Goal: Task Accomplishment & Management: Use online tool/utility

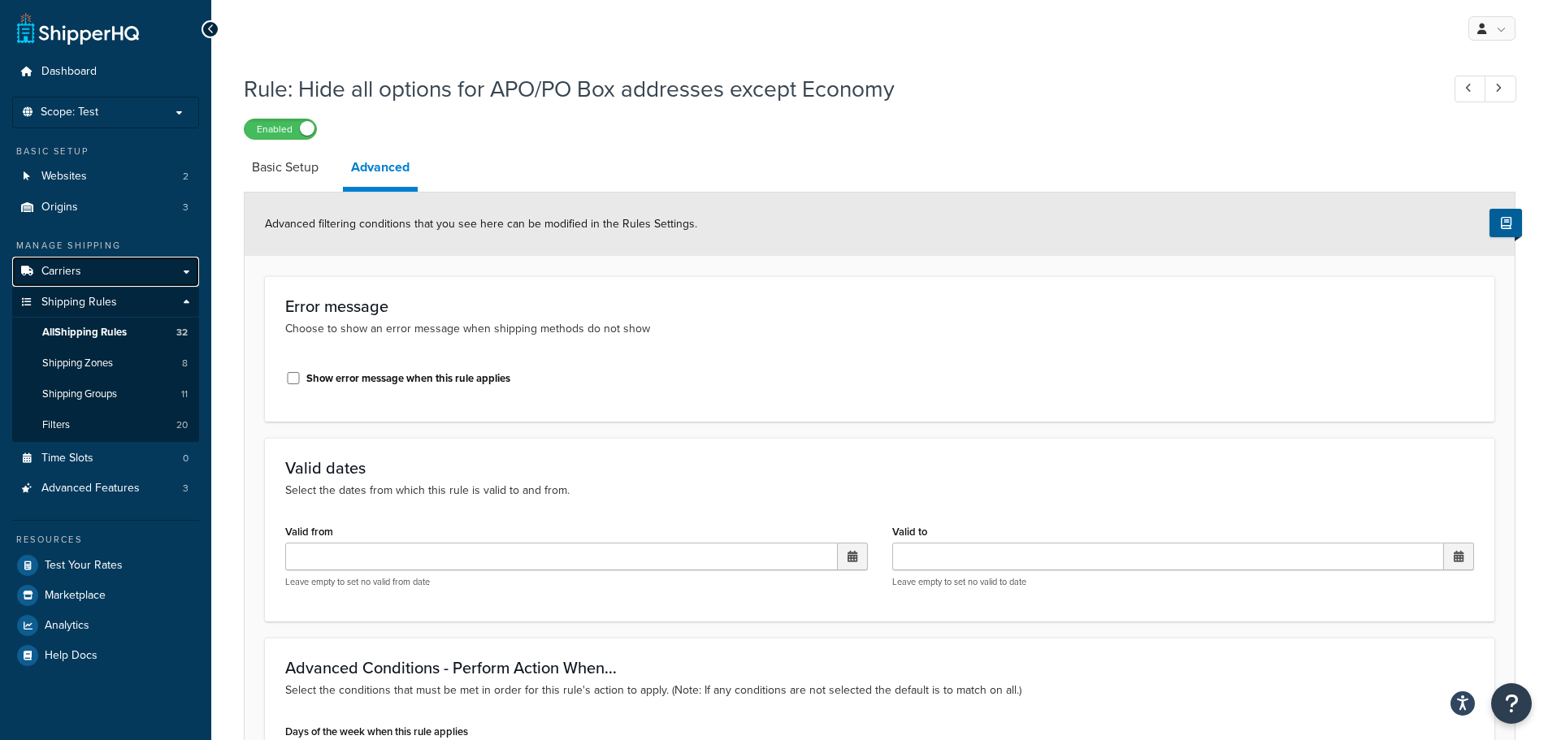
click at [89, 265] on link "Carriers" at bounding box center [105, 272] width 187 height 30
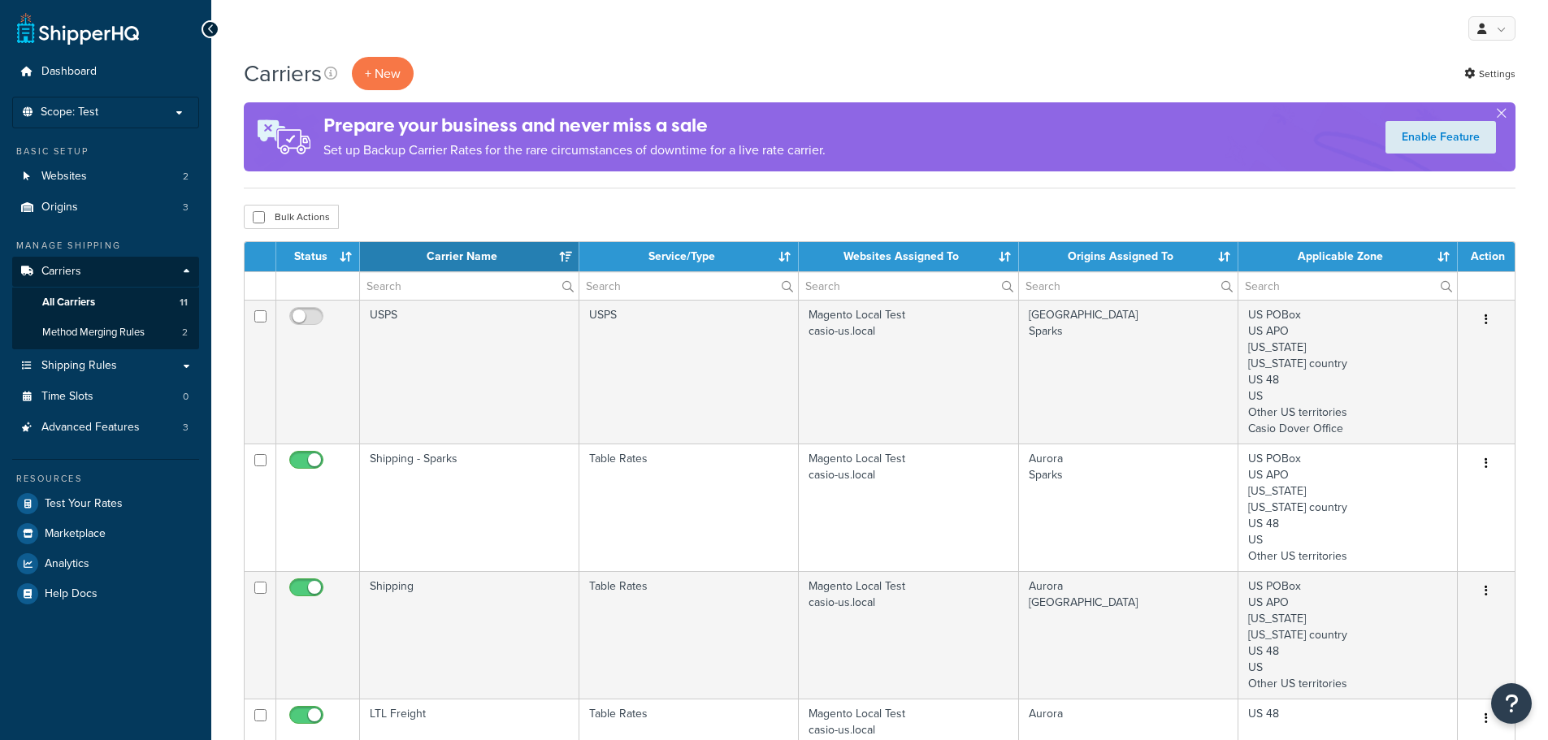
select select "15"
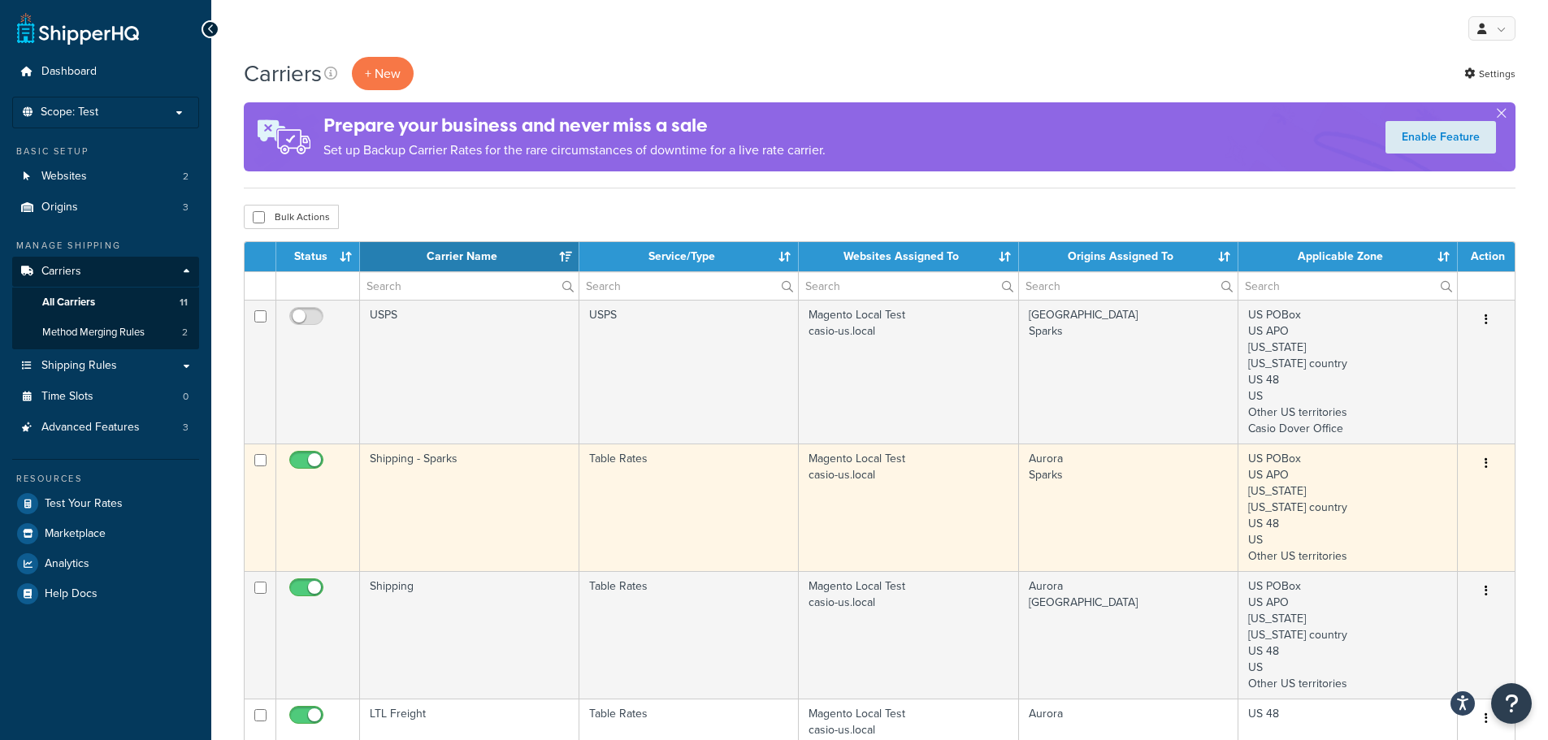
click at [457, 470] on td "Shipping - Sparks" at bounding box center [469, 508] width 219 height 128
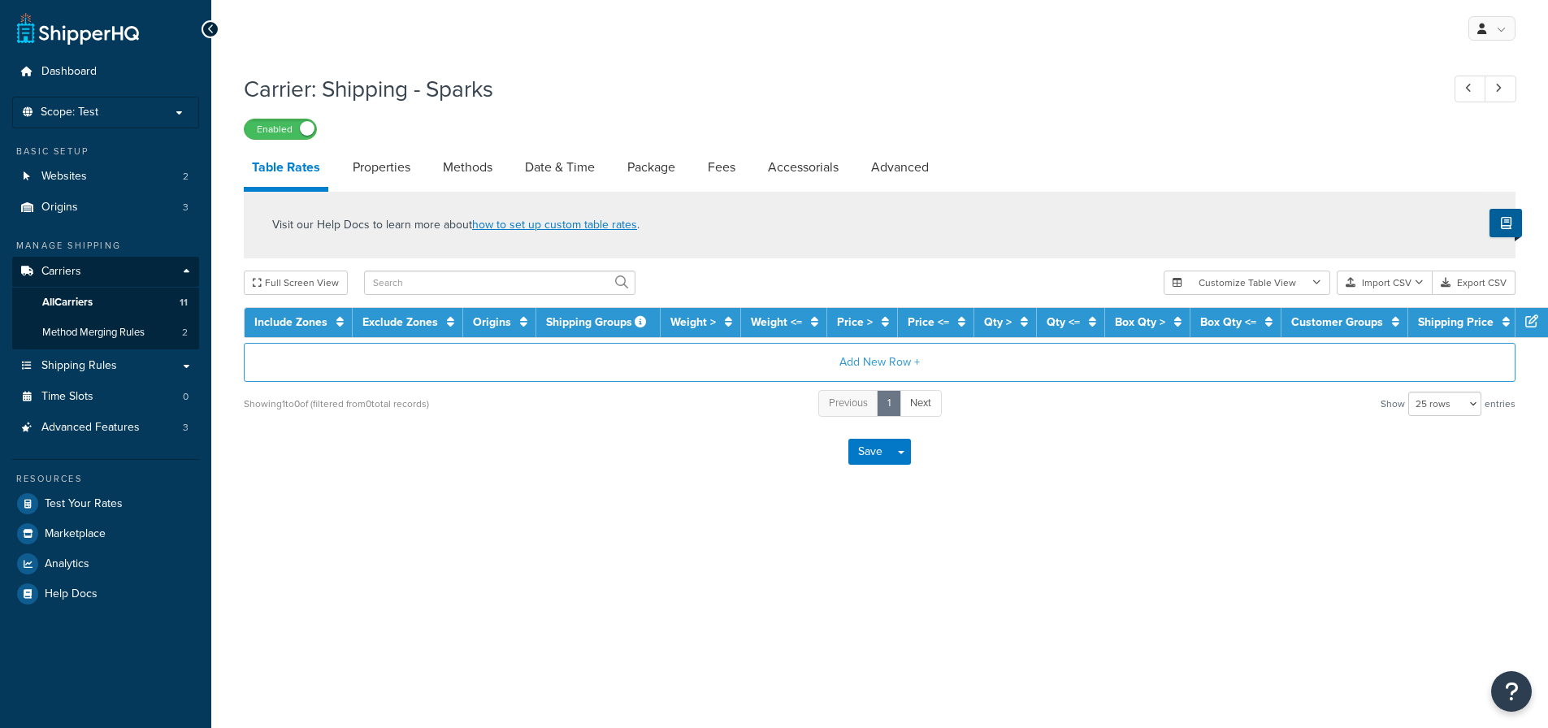
select select "25"
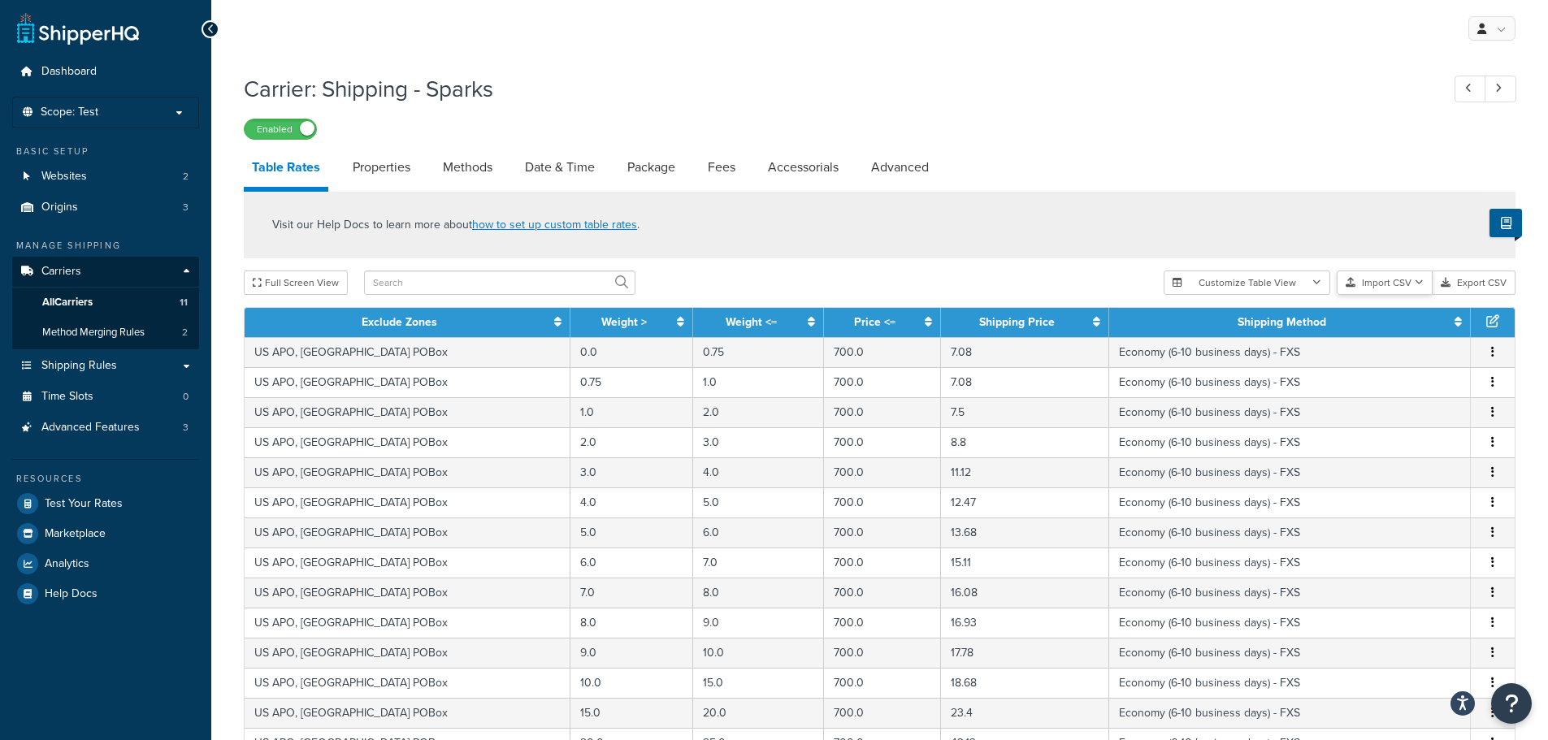
click at [1399, 285] on button "Import CSV" at bounding box center [1384, 283] width 96 height 24
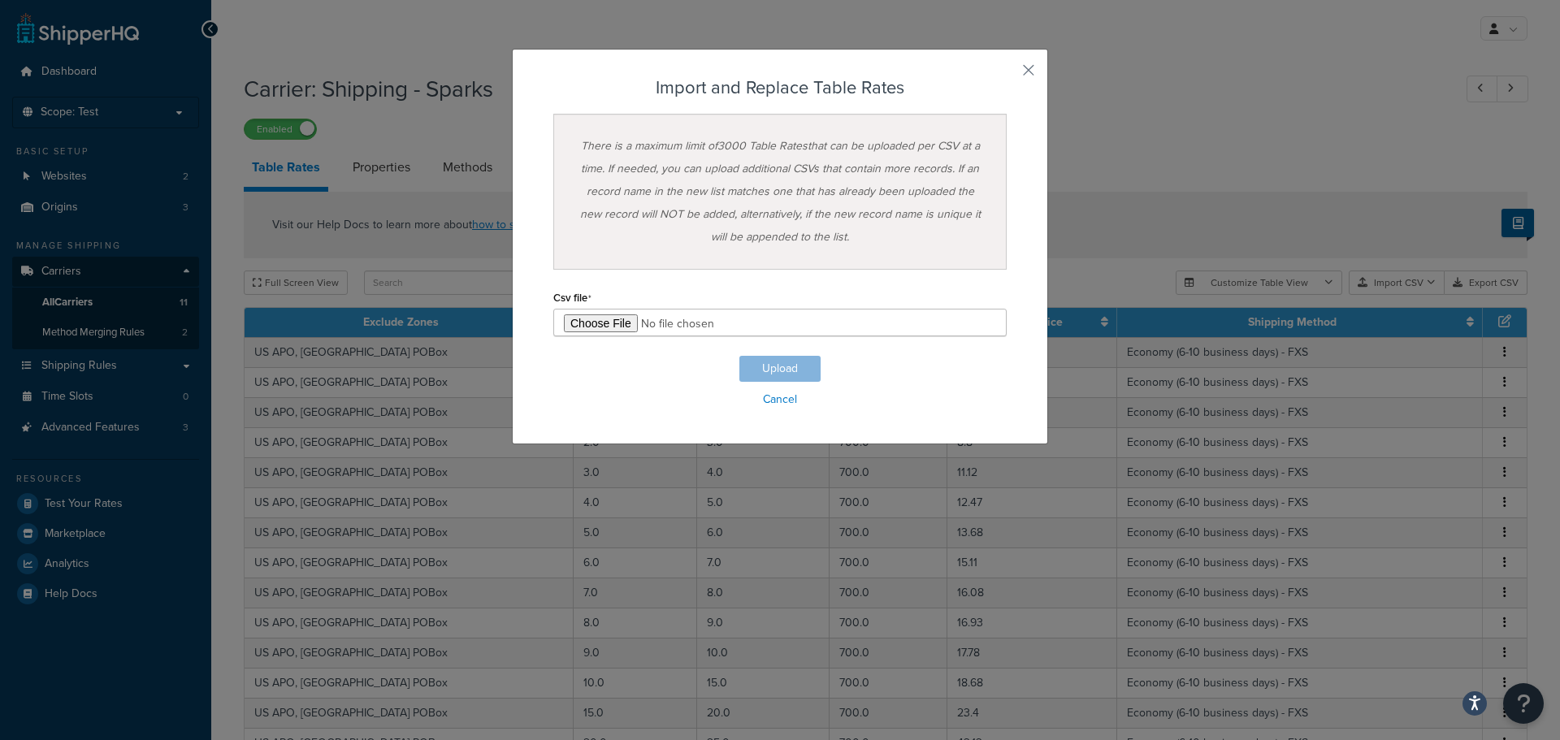
click at [1392, 295] on div "Customize Table View Show all columns Show selected columns Import CSV Import a…" at bounding box center [1351, 283] width 352 height 24
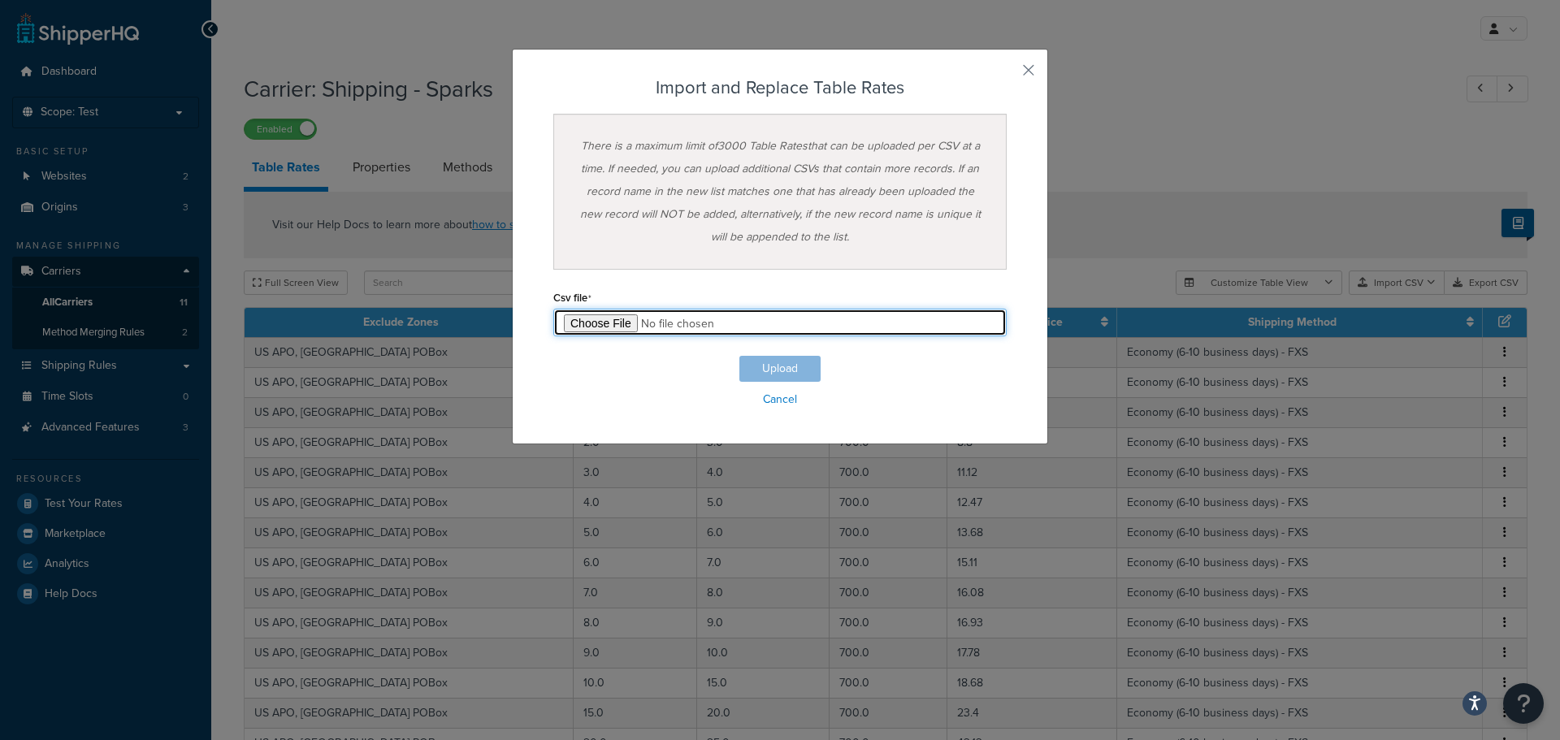
click at [595, 324] on input "file" at bounding box center [779, 323] width 453 height 28
type input "C:\fakepath\2025-08-03 Test Updated Shipping Tables_v3.csv"
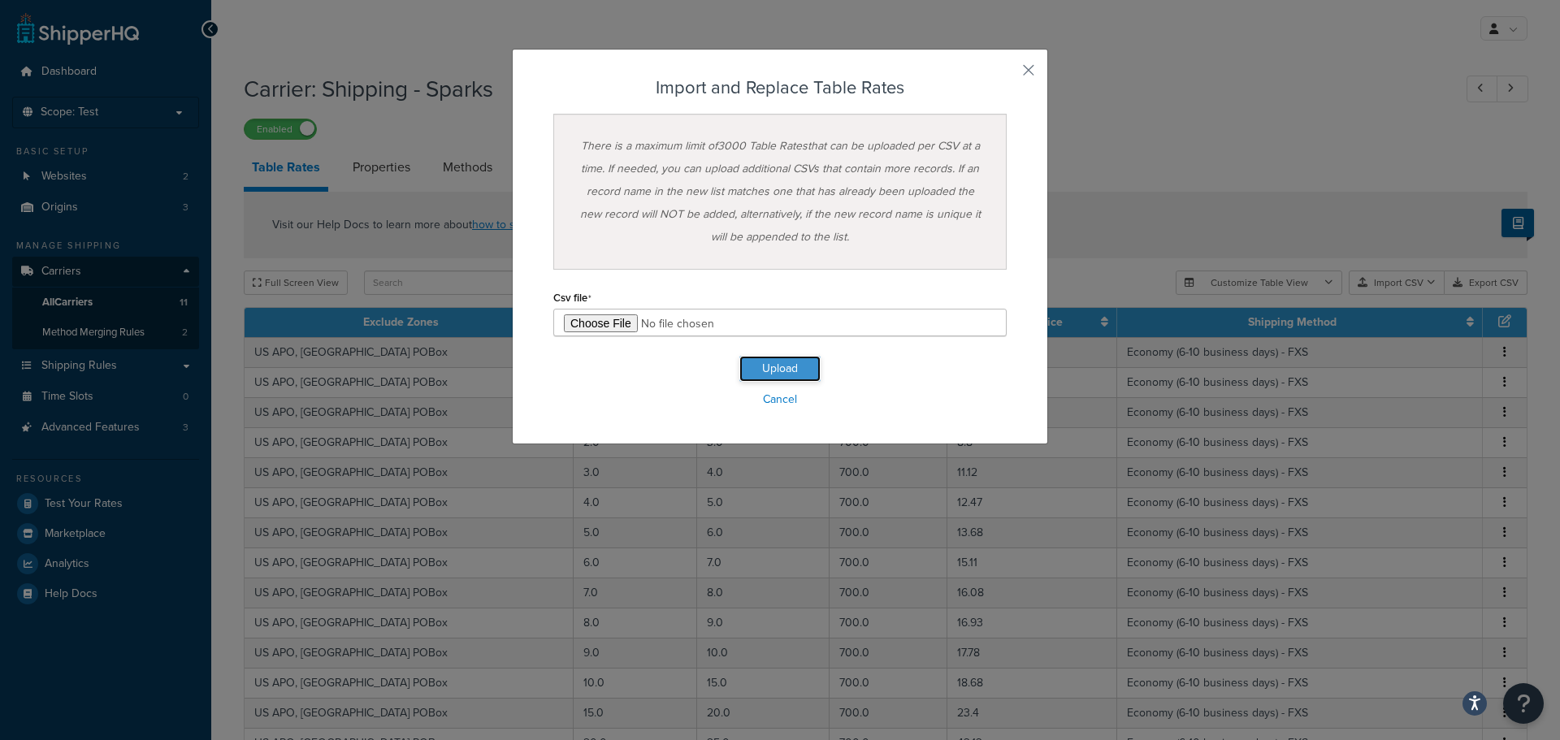
click at [794, 370] on button "Upload" at bounding box center [779, 369] width 81 height 26
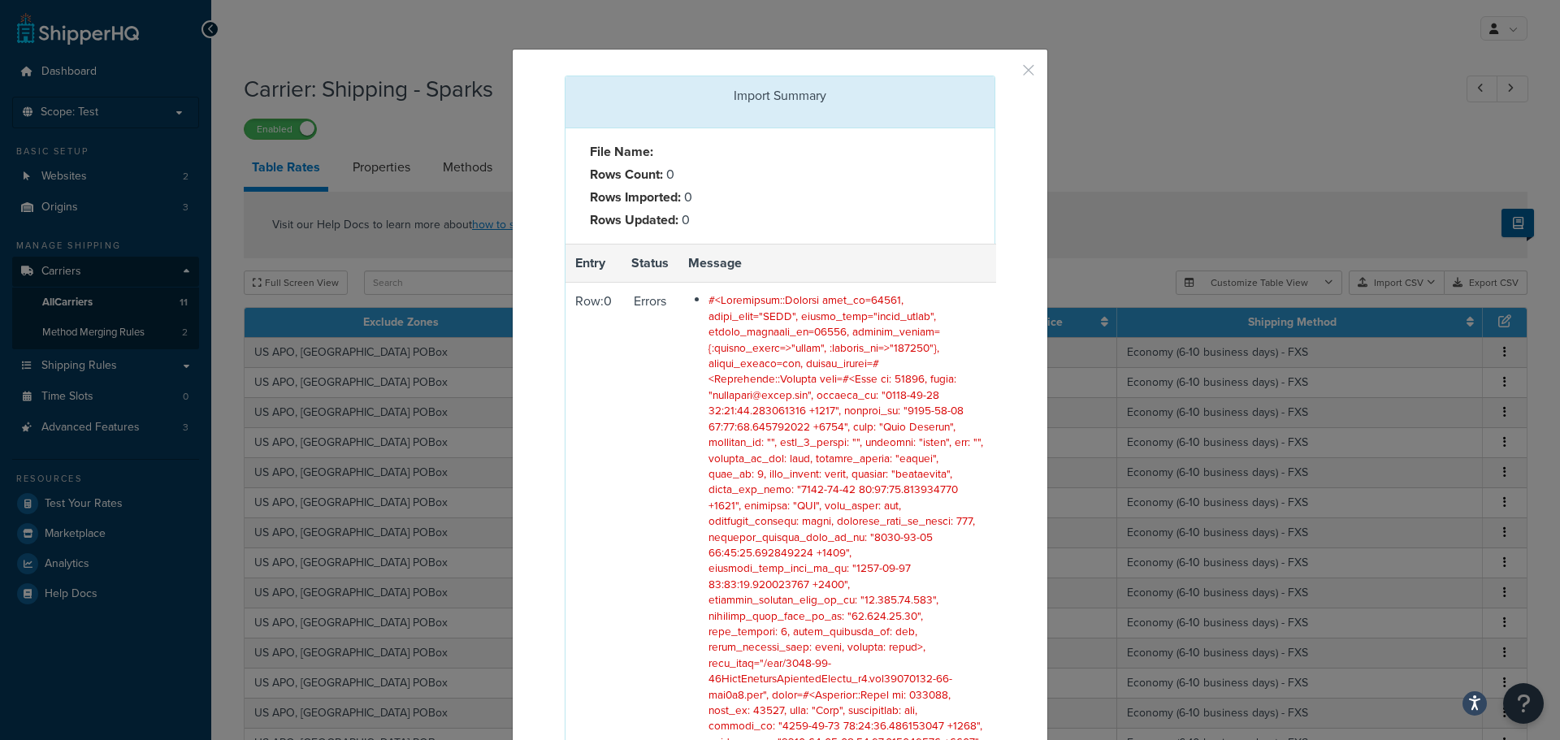
click at [995, 76] on button "button" at bounding box center [993, 78] width 4 height 4
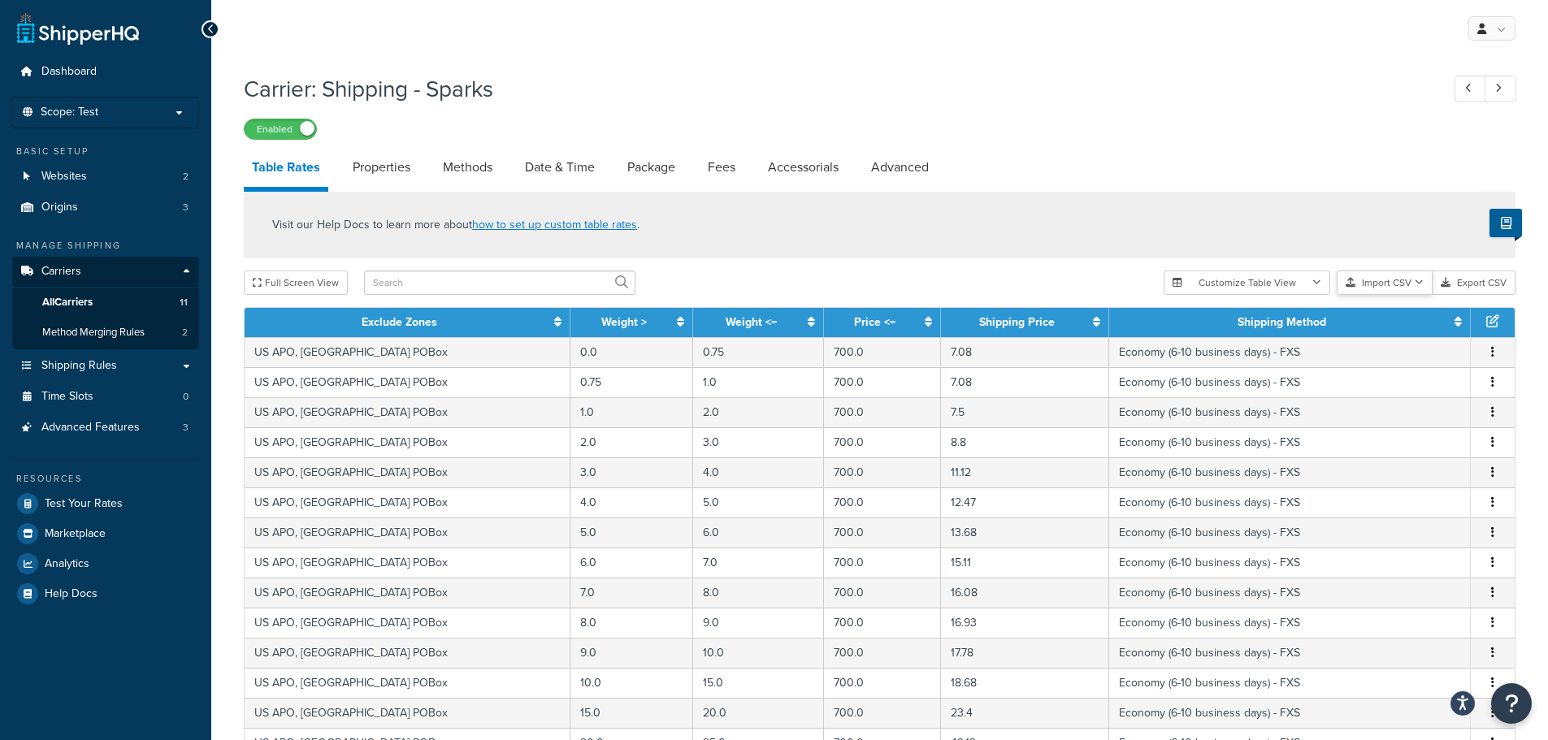
click at [1389, 278] on button "Import CSV" at bounding box center [1384, 283] width 96 height 24
click at [1390, 295] on div "Customize Table View Show all columns Show selected columns Import CSV Import a…" at bounding box center [1339, 283] width 352 height 24
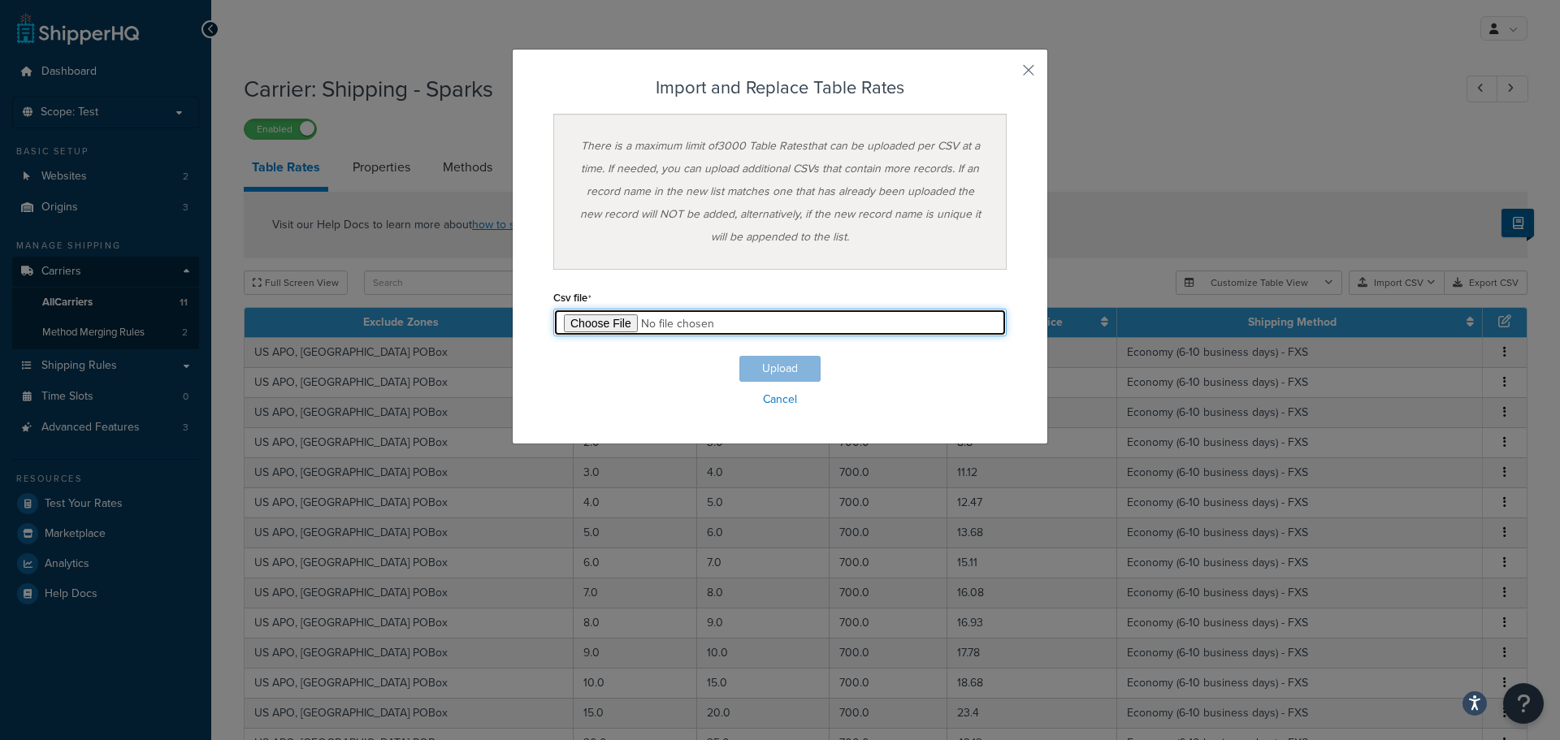
click at [569, 323] on input "file" at bounding box center [779, 323] width 453 height 28
type input "C:\fakepath\2025-08-03 Test Updated Shipping Tables_v3.csv"
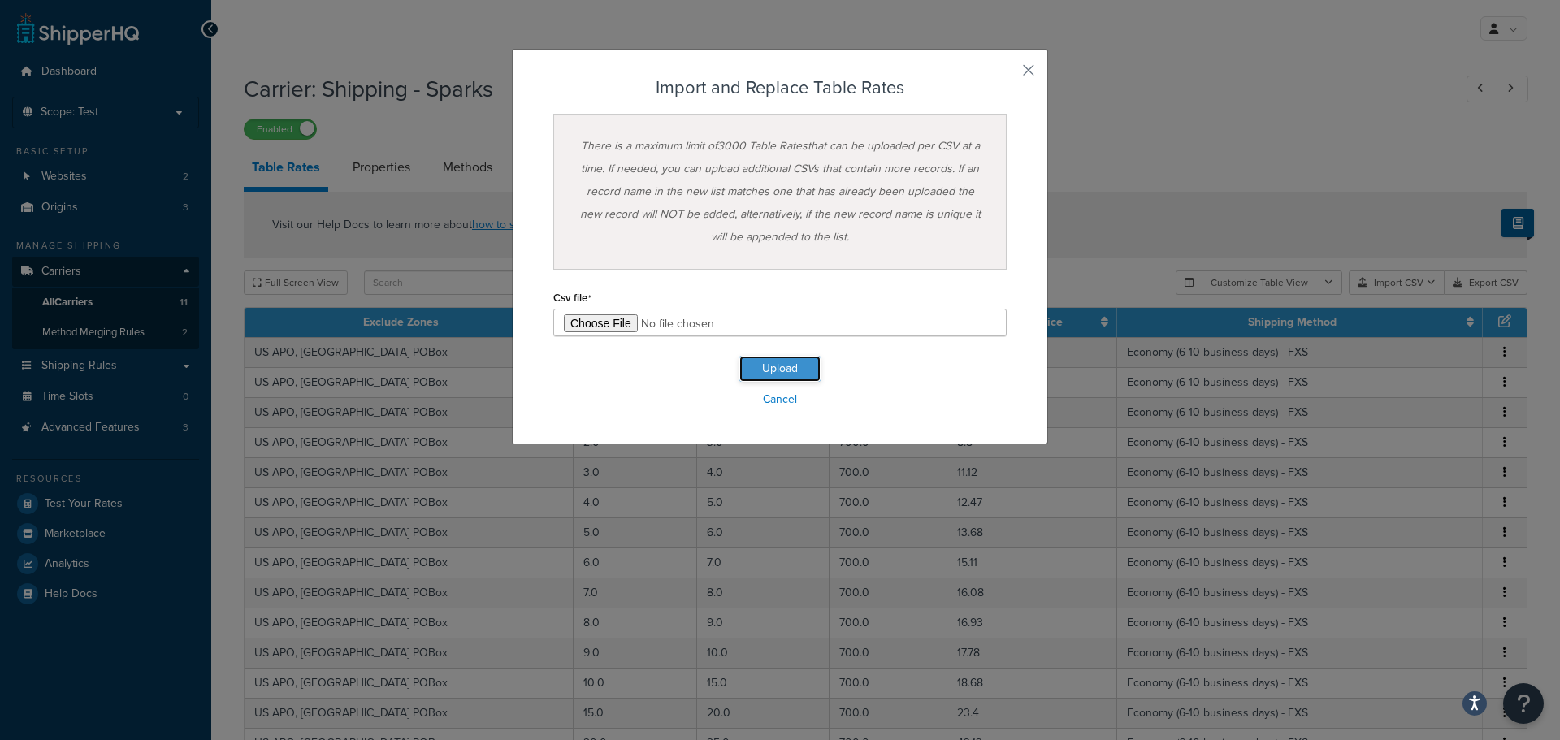
click at [794, 375] on button "Upload" at bounding box center [779, 369] width 81 height 26
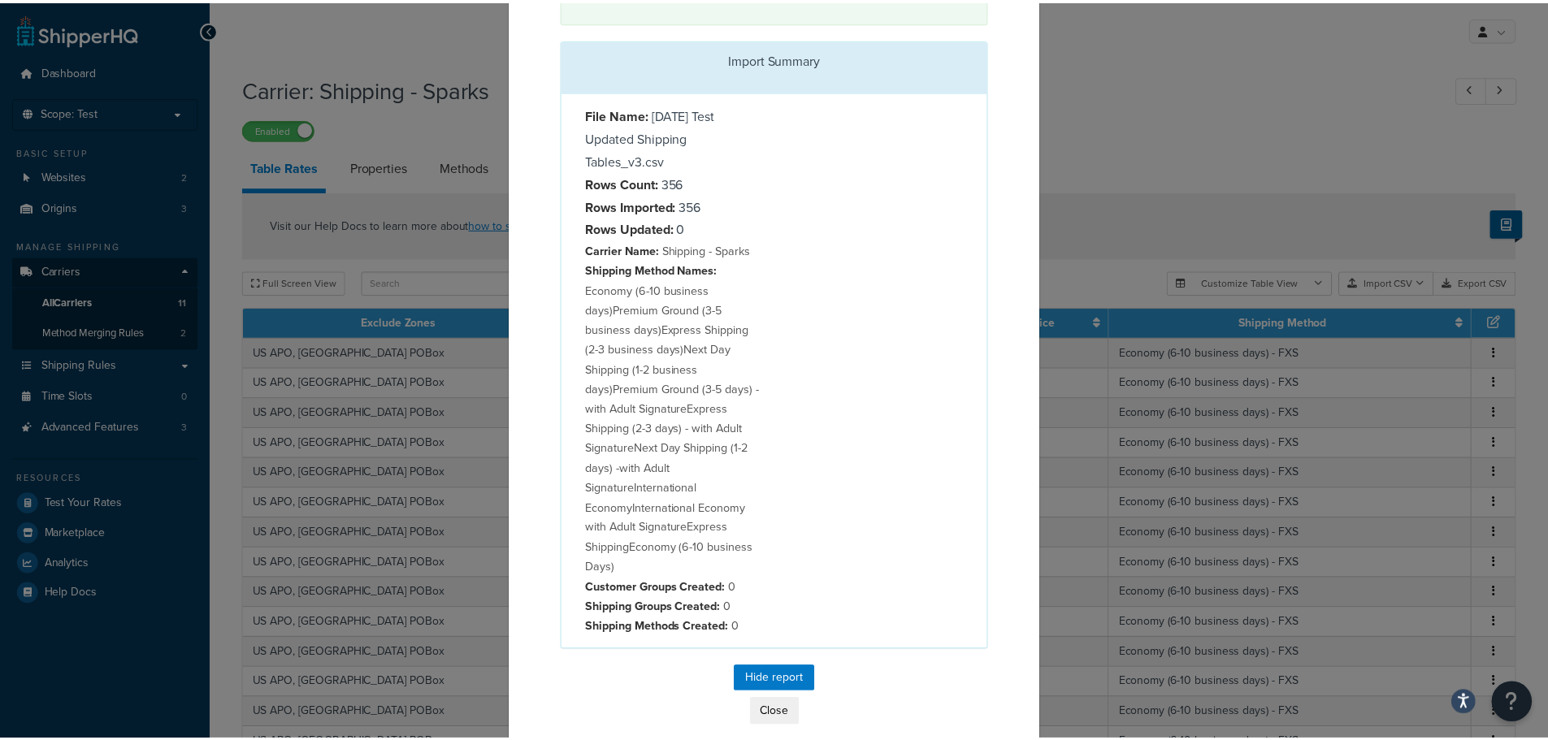
scroll to position [167, 0]
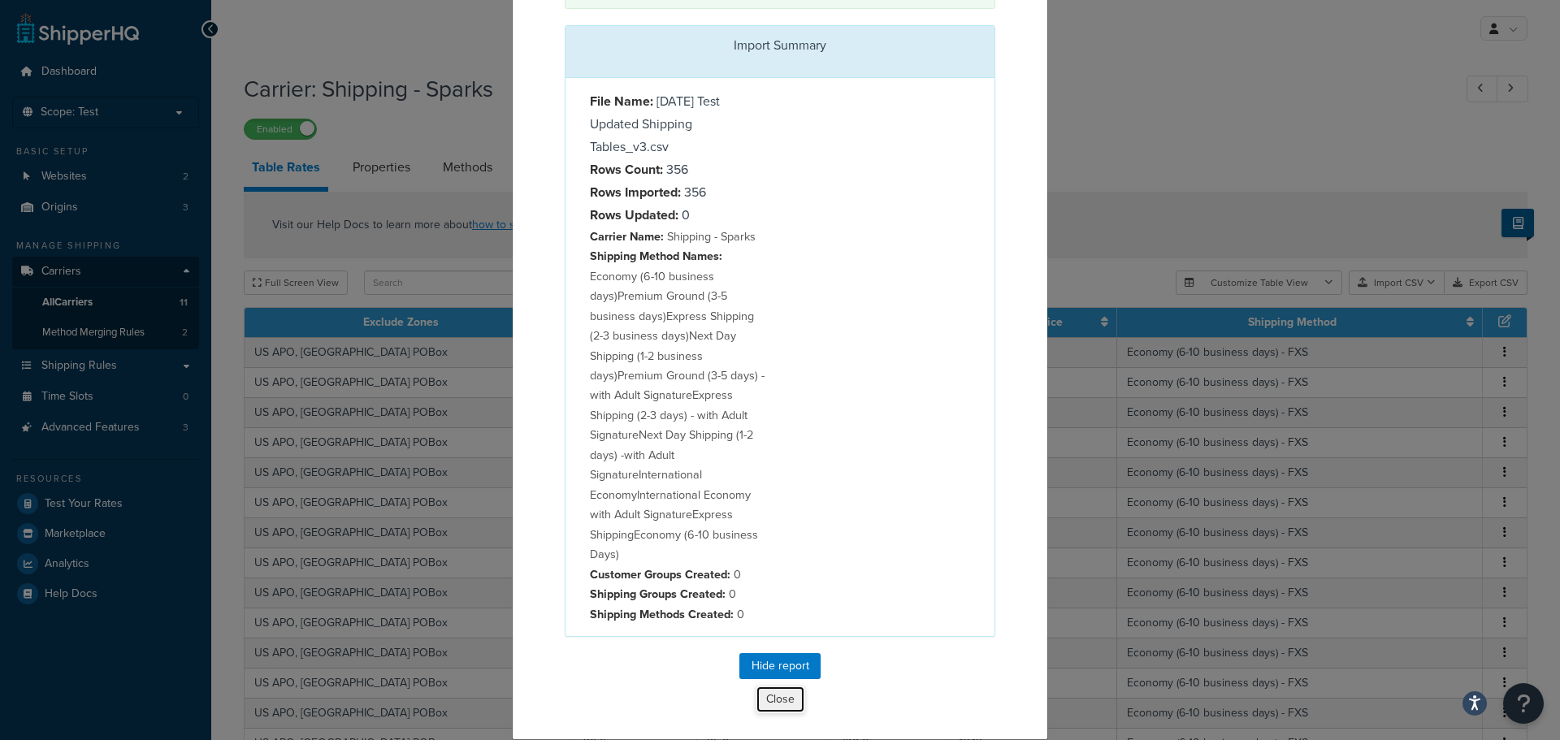
click at [781, 706] on button "Close" at bounding box center [780, 700] width 50 height 28
